Goal: Information Seeking & Learning: Learn about a topic

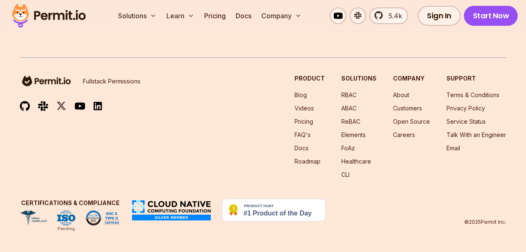
scroll to position [14668, 0]
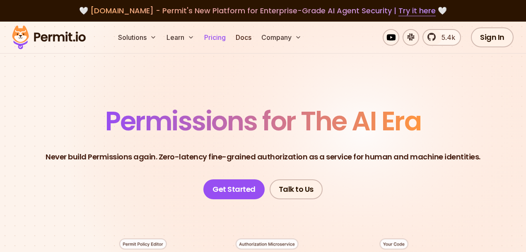
click at [218, 40] on link "Pricing" at bounding box center [215, 37] width 28 height 17
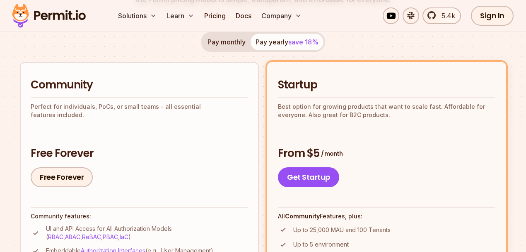
scroll to position [221, 0]
